Goal: Use online tool/utility: Utilize a website feature to perform a specific function

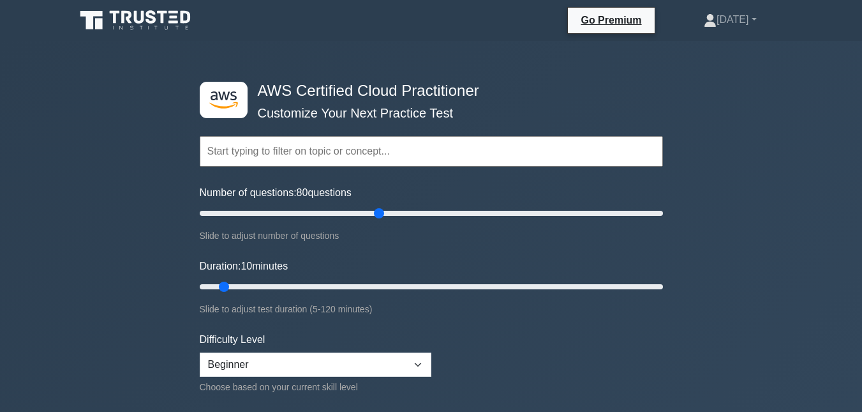
click at [377, 207] on input "Number of questions: 80 questions" at bounding box center [431, 212] width 463 height 15
drag, startPoint x: 377, startPoint y: 207, endPoint x: 347, endPoint y: 211, distance: 30.2
type input "65"
click at [347, 211] on input "Number of questions: 65 questions" at bounding box center [431, 212] width 463 height 15
click at [378, 283] on input "Duration: 50 minutes" at bounding box center [431, 286] width 463 height 15
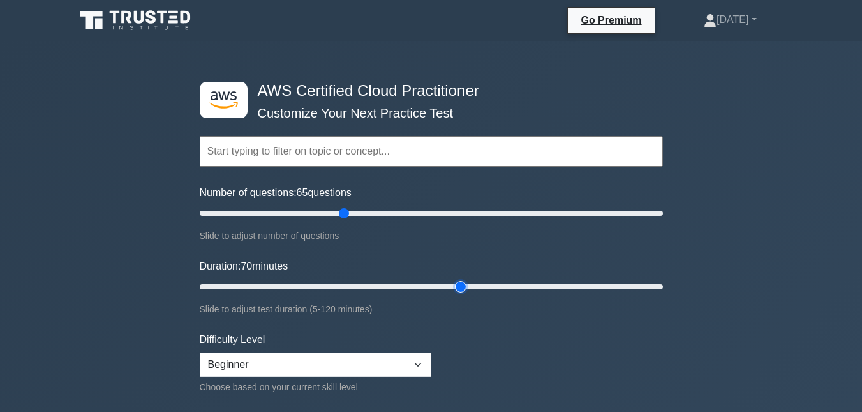
drag, startPoint x: 383, startPoint y: 285, endPoint x: 463, endPoint y: 283, distance: 80.4
click at [463, 283] on input "Duration: 70 minutes" at bounding box center [431, 286] width 463 height 15
click at [495, 286] on input "Duration: 80 minutes" at bounding box center [431, 286] width 463 height 15
click at [526, 281] on input "Duration: 85 minutes" at bounding box center [431, 286] width 463 height 15
type input "90"
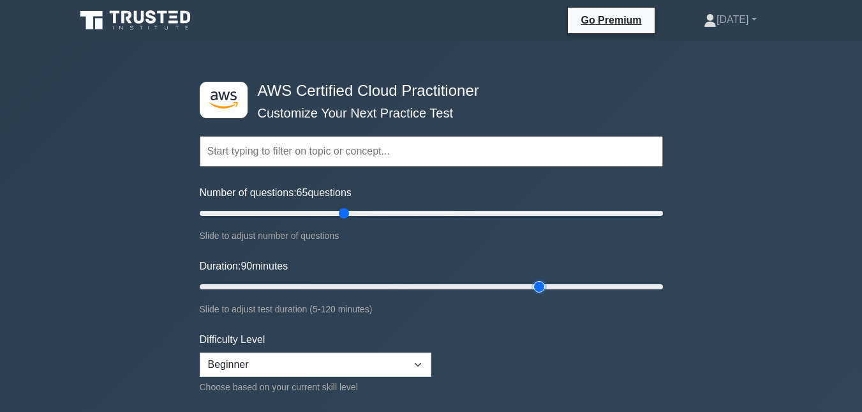
click at [536, 287] on input "Duration: 90 minutes" at bounding box center [431, 286] width 463 height 15
drag, startPoint x: 870, startPoint y: 32, endPoint x: 833, endPoint y: 24, distance: 37.8
